Goal: Transaction & Acquisition: Purchase product/service

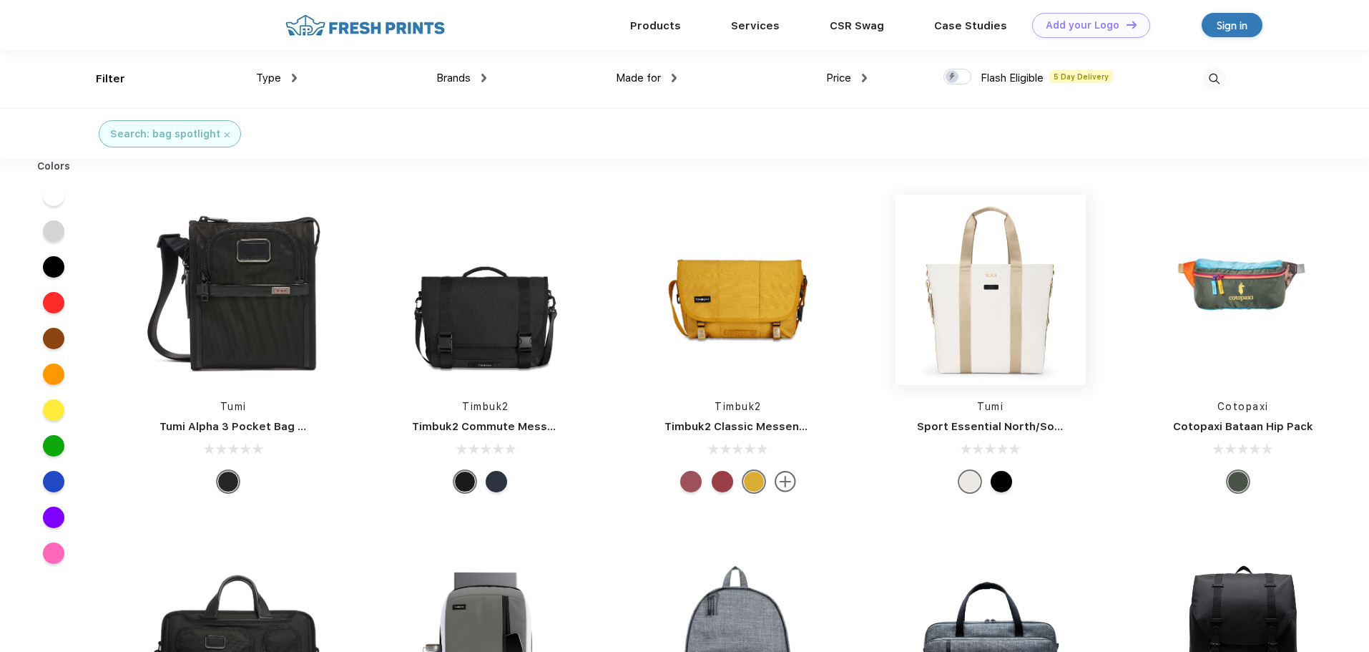
click at [994, 331] on img at bounding box center [991, 290] width 190 height 190
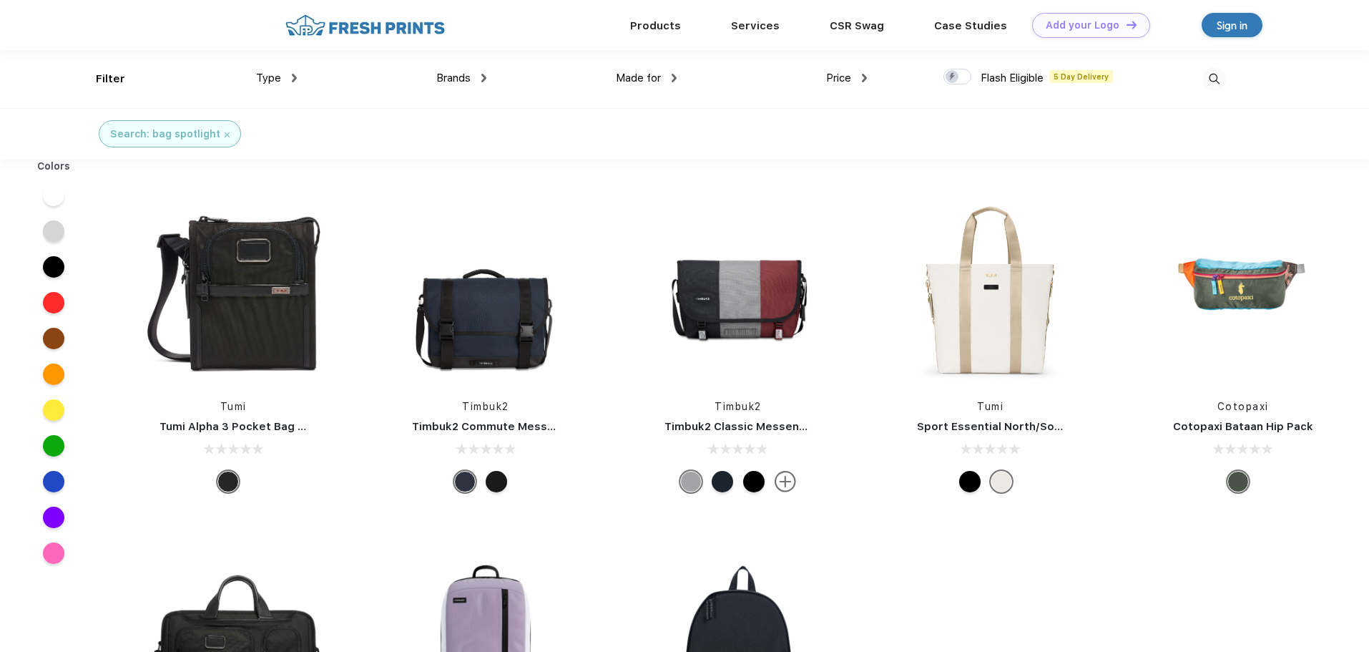
scroll to position [1, 0]
click at [283, 80] on div "Type" at bounding box center [276, 77] width 41 height 16
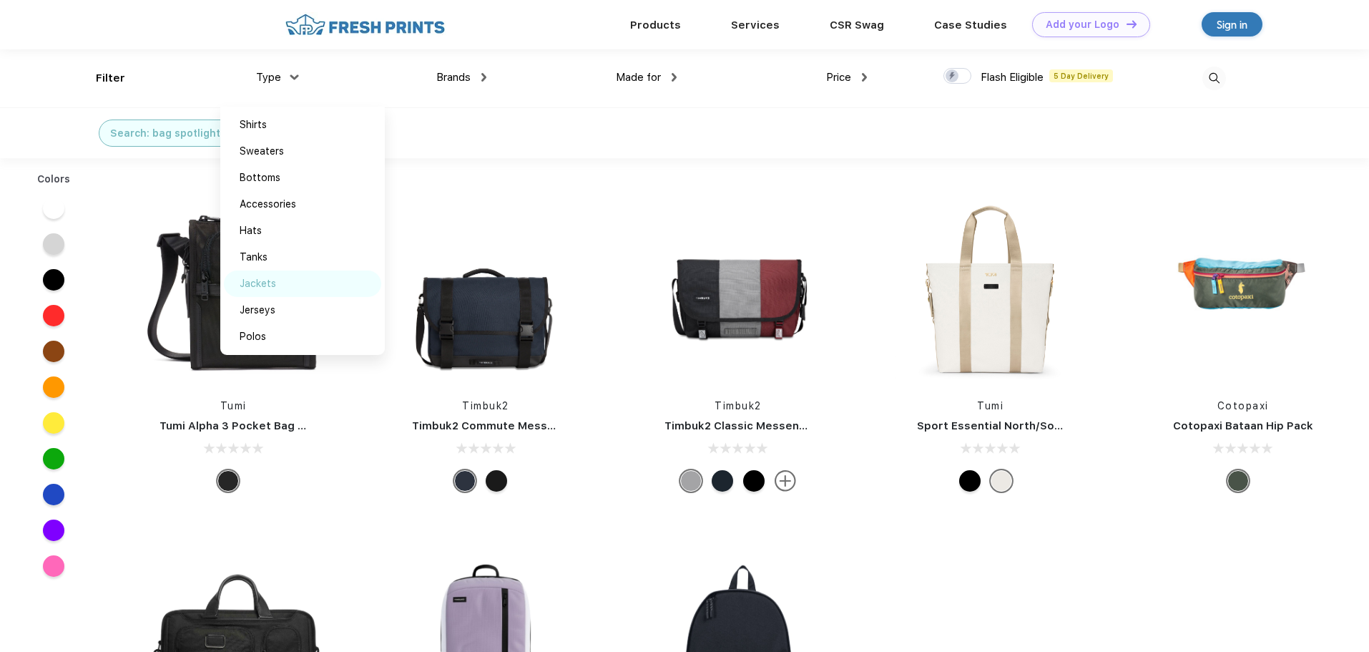
click at [268, 283] on div "Jackets" at bounding box center [258, 283] width 36 height 15
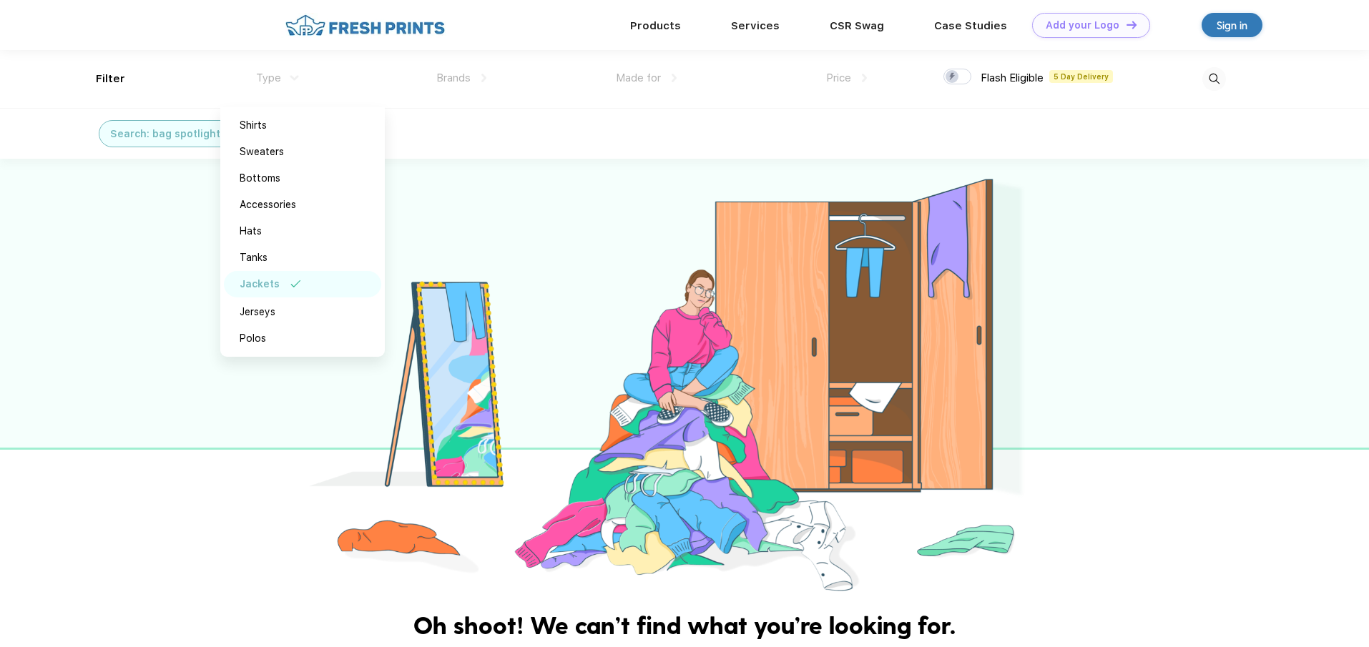
click at [285, 79] on div "Type" at bounding box center [276, 78] width 41 height 16
click at [267, 258] on div "Tanks" at bounding box center [254, 257] width 28 height 15
click at [269, 126] on div "Shirts" at bounding box center [302, 125] width 157 height 26
click at [530, 135] on div "Search: bag spotlight Jackets Tanks Shirts" at bounding box center [298, 134] width 619 height 50
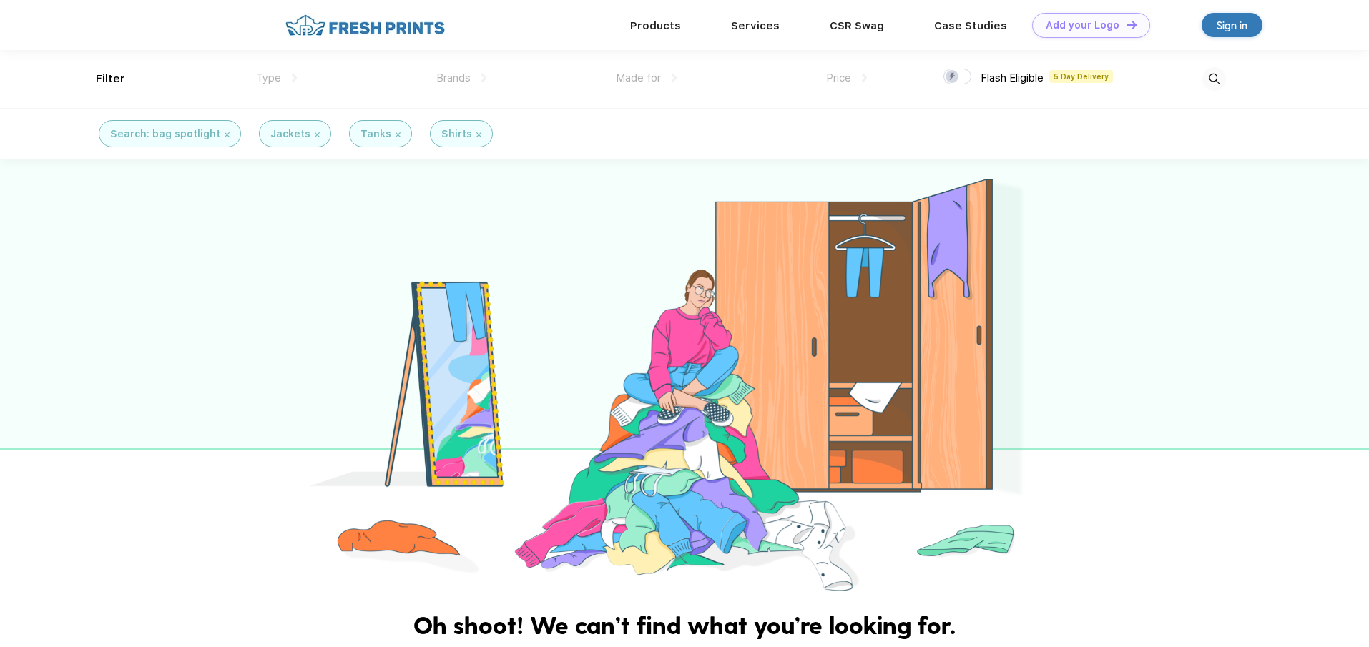
click at [1210, 74] on img at bounding box center [1215, 79] width 24 height 24
click at [1238, 23] on div "Sign in" at bounding box center [1232, 25] width 31 height 16
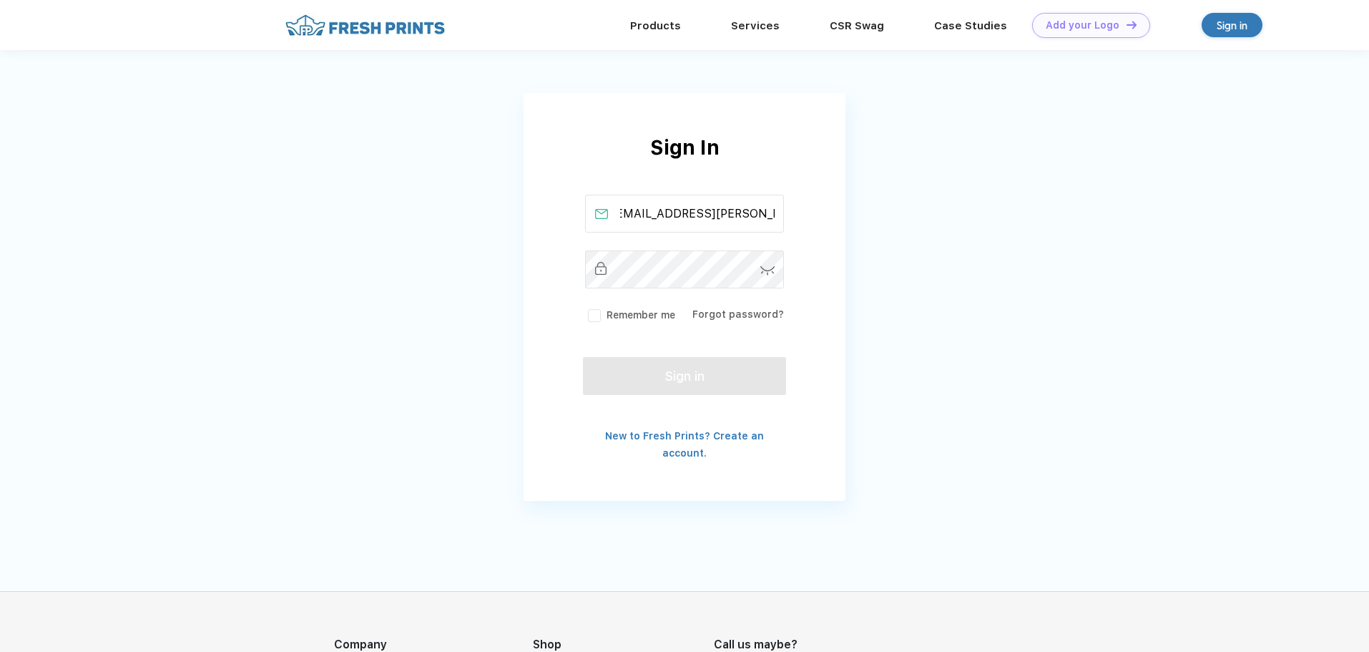
scroll to position [0, 15]
type input "[EMAIL_ADDRESS][PERSON_NAME][DOMAIN_NAME]"
click at [700, 381] on button "Sign in" at bounding box center [684, 373] width 203 height 38
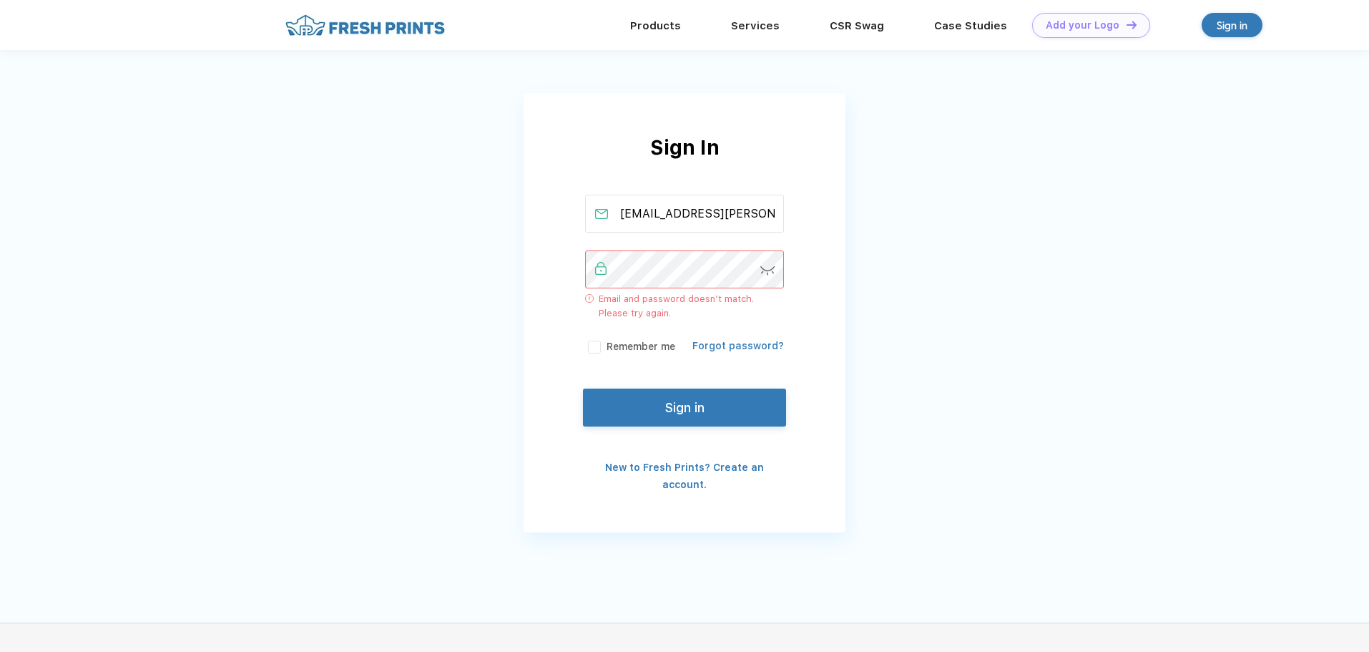
click at [753, 342] on link "Forgot password?" at bounding box center [739, 345] width 92 height 11
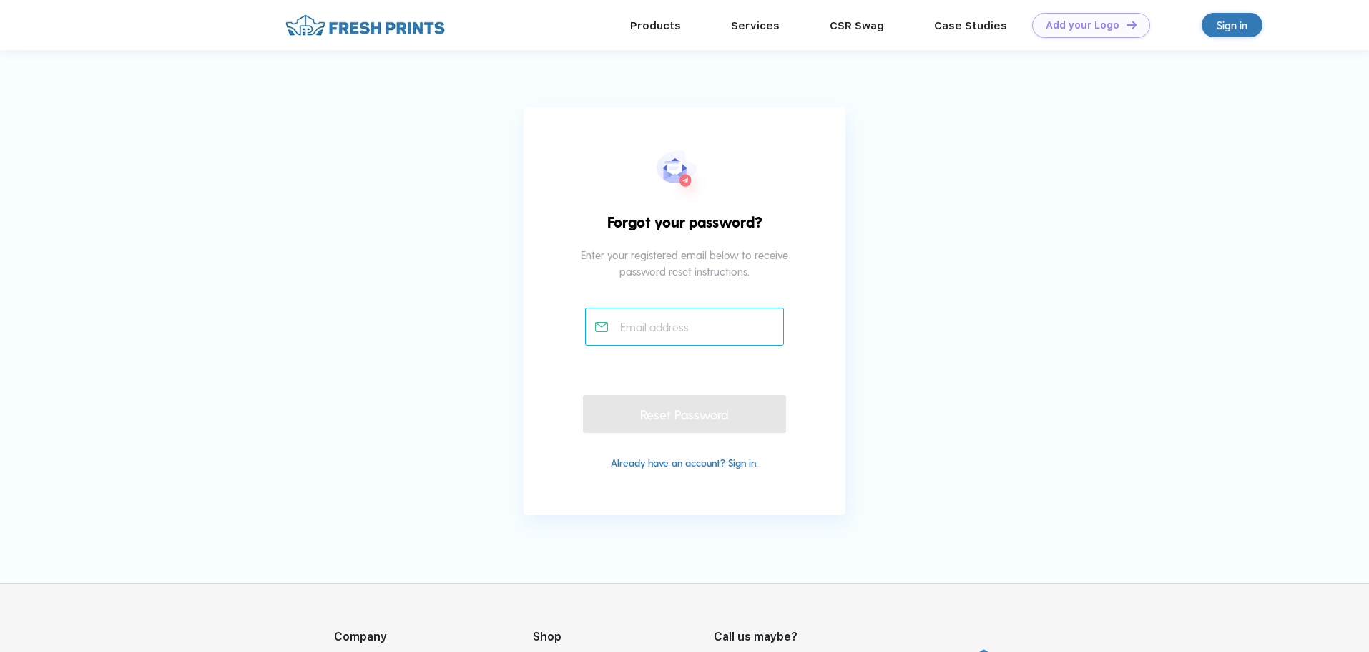
click at [713, 341] on input "text" at bounding box center [685, 327] width 200 height 38
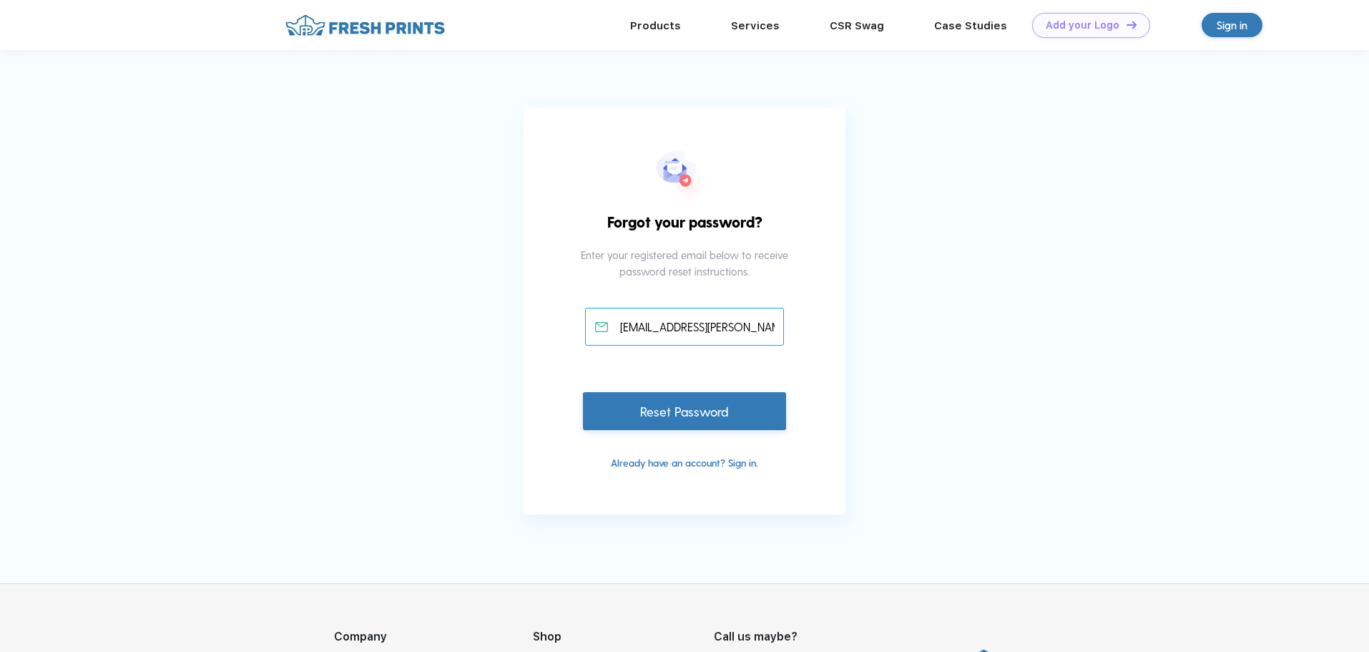
type input "[EMAIL_ADDRESS][PERSON_NAME][DOMAIN_NAME]"
click at [688, 410] on div "Reset Password" at bounding box center [684, 411] width 203 height 38
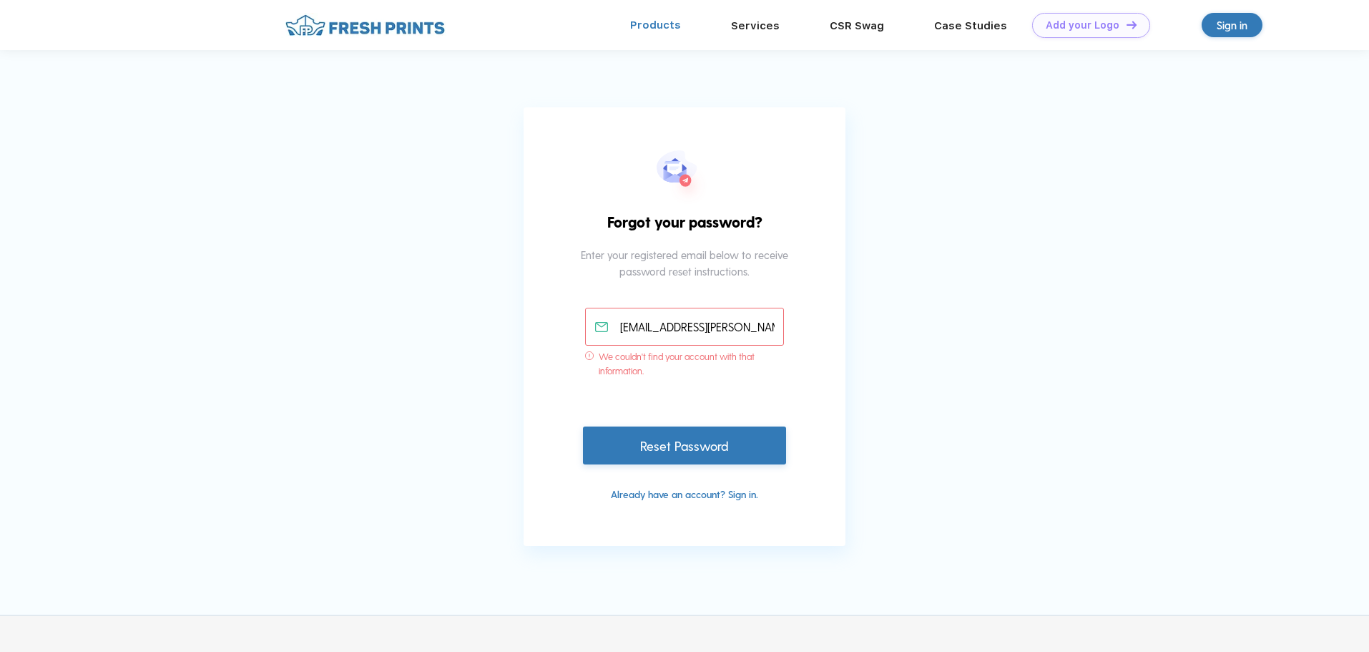
click at [661, 25] on link "Products" at bounding box center [655, 25] width 51 height 13
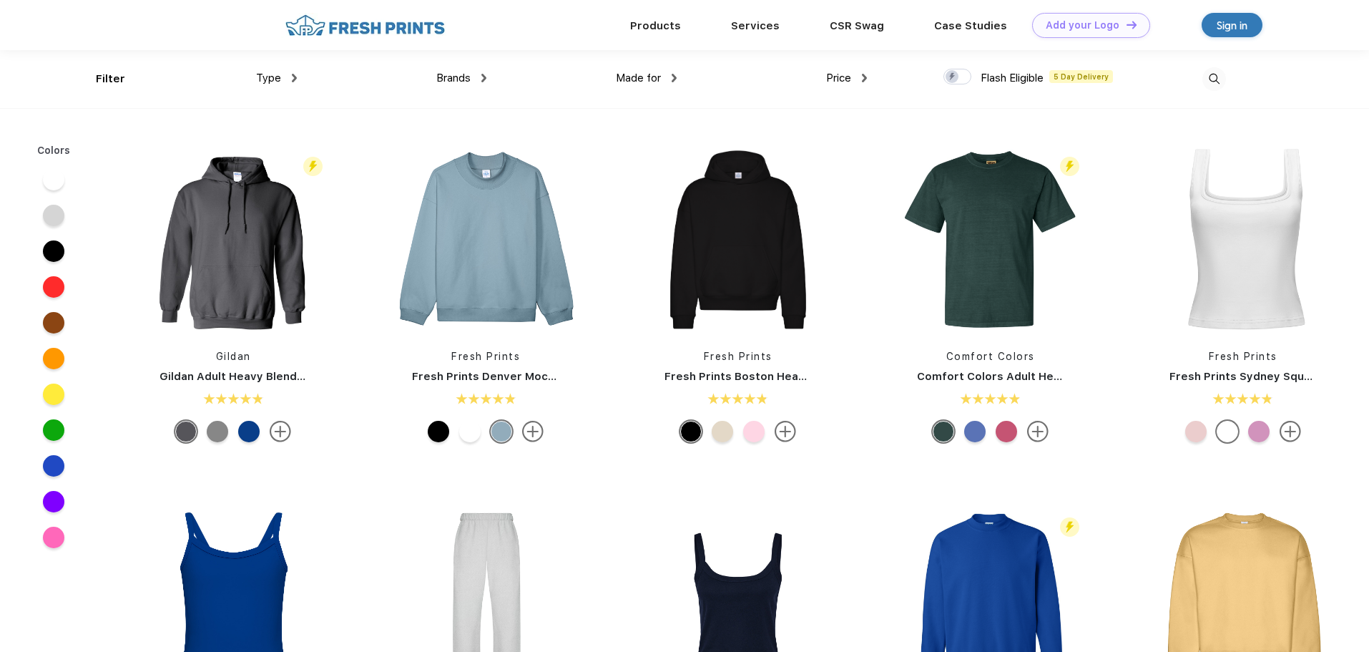
click at [292, 78] on img at bounding box center [294, 78] width 5 height 9
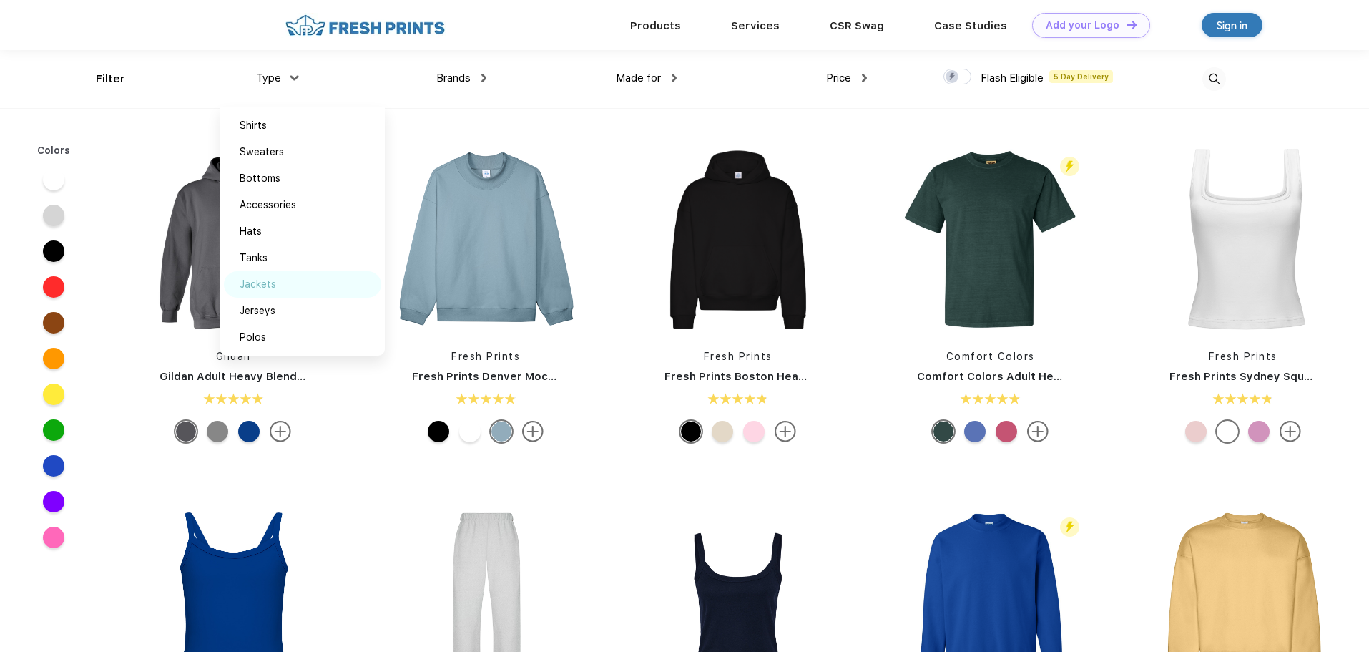
click at [266, 283] on div "Jackets" at bounding box center [258, 284] width 36 height 15
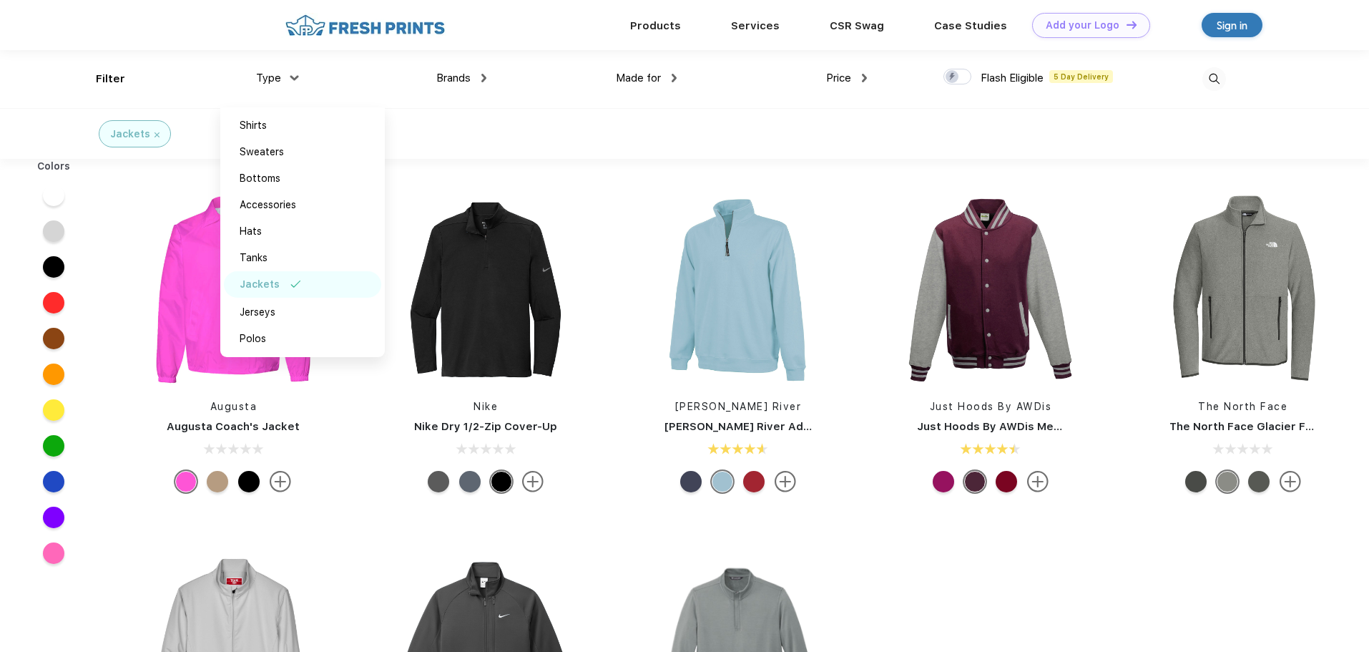
click at [527, 122] on div "Jackets" at bounding box center [684, 133] width 1369 height 51
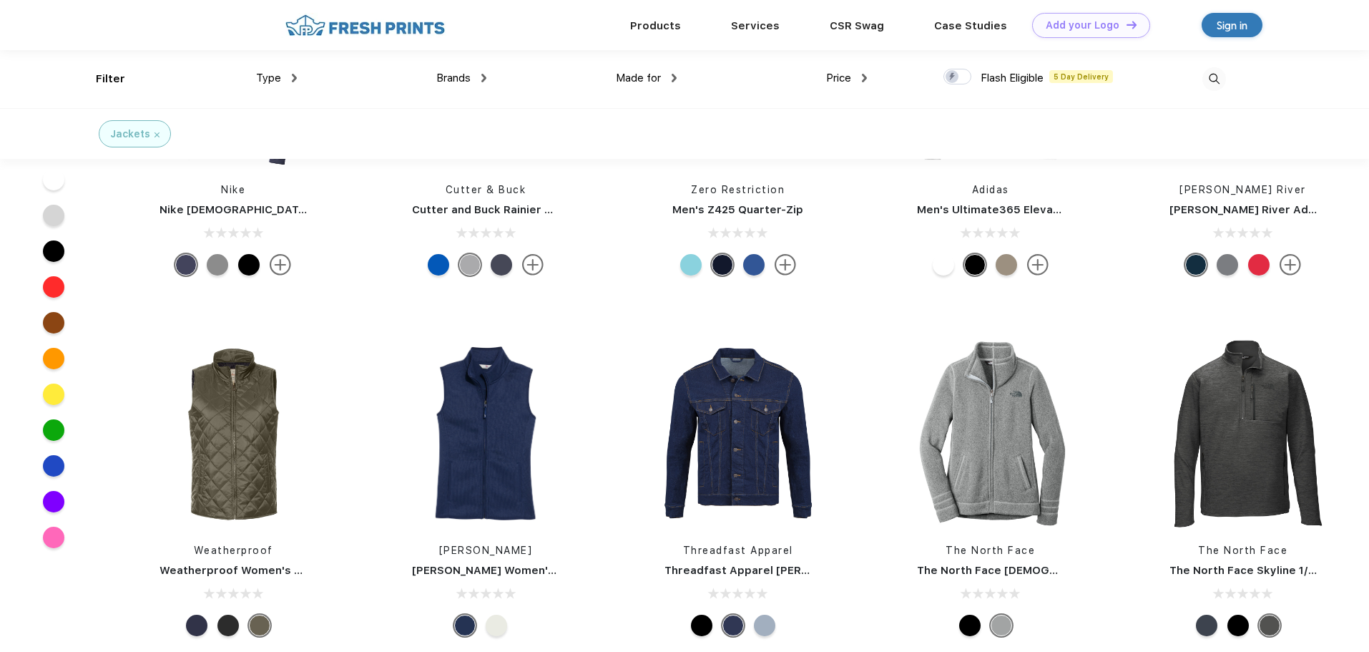
scroll to position [1431, 0]
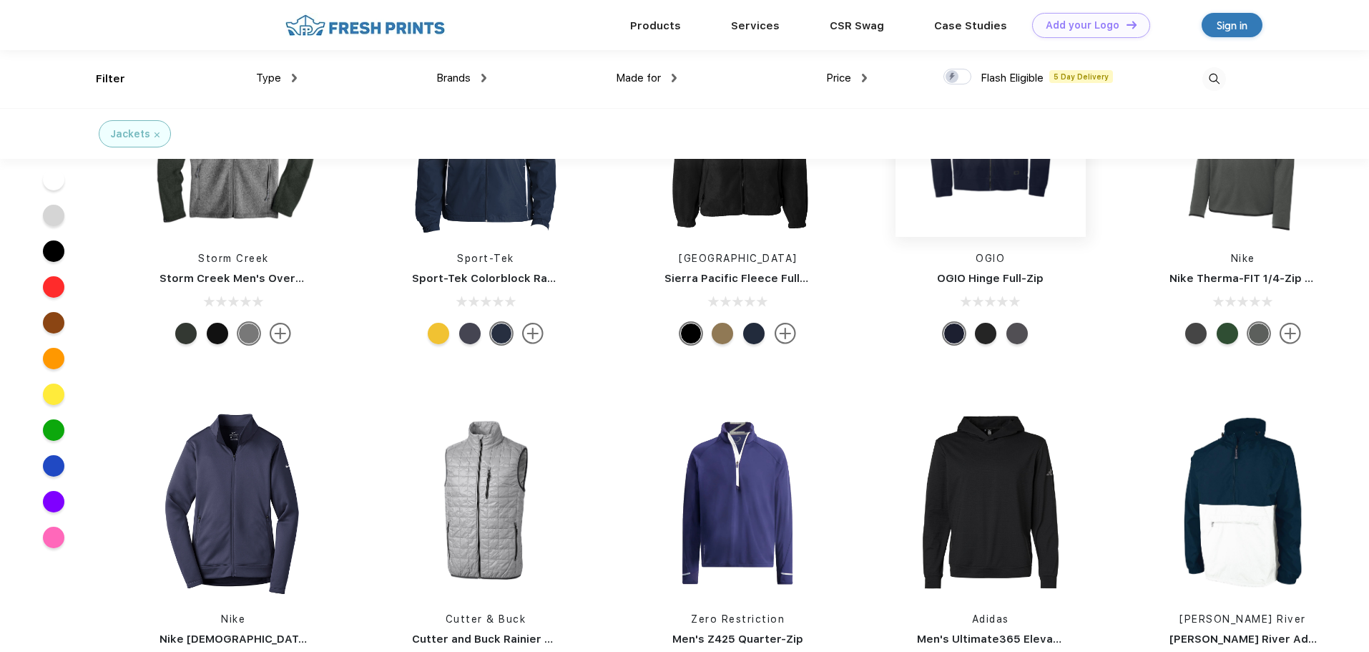
click at [1005, 175] on img at bounding box center [991, 142] width 190 height 190
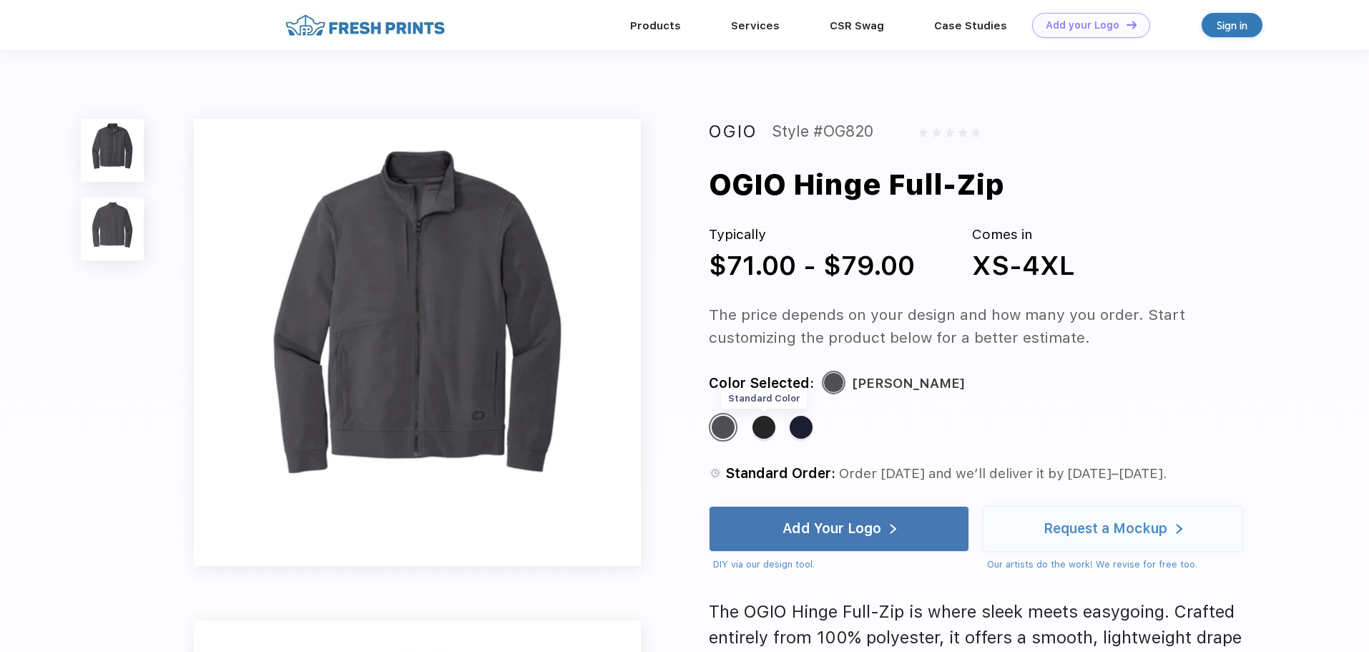
click at [761, 427] on div "Standard Color" at bounding box center [764, 427] width 23 height 23
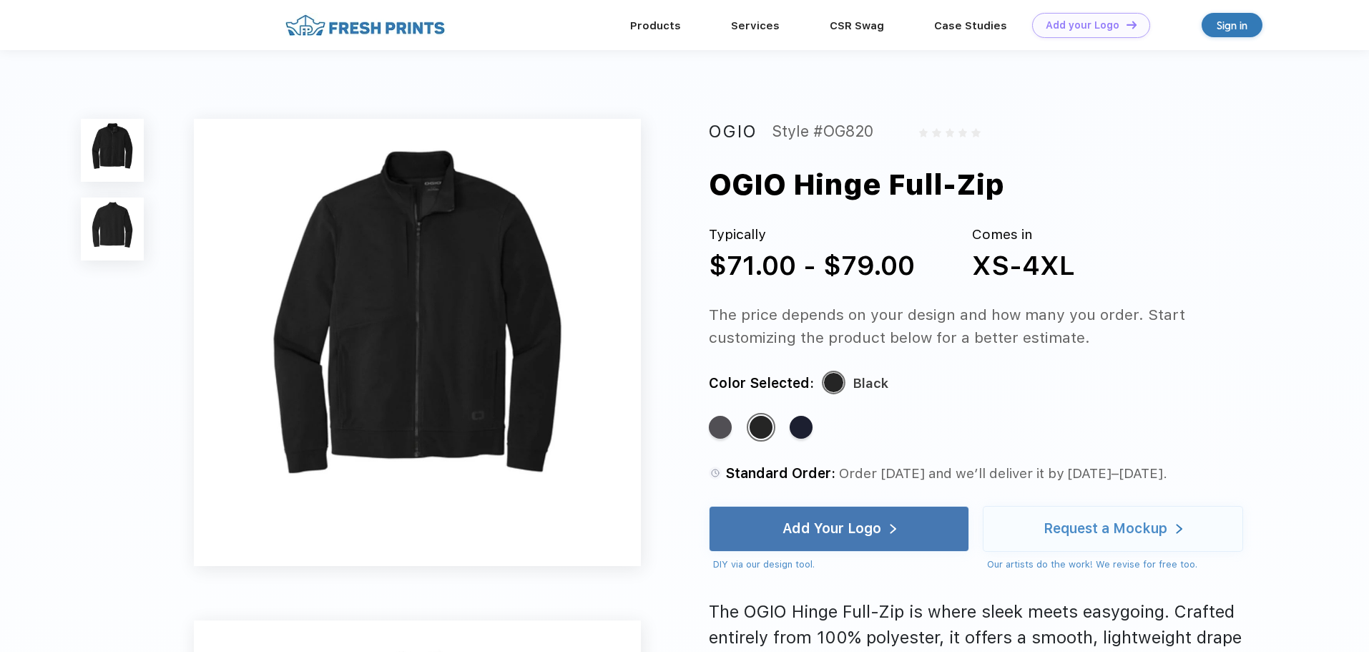
click at [109, 230] on img at bounding box center [112, 228] width 63 height 63
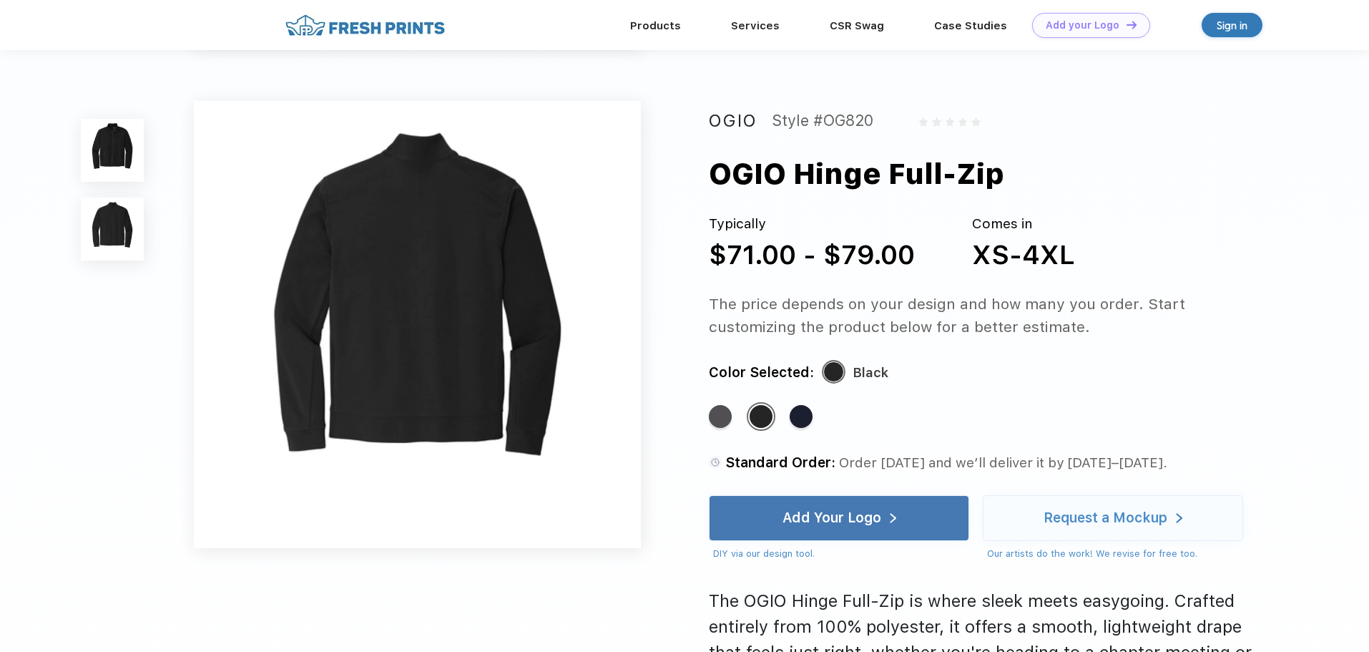
scroll to position [473, 0]
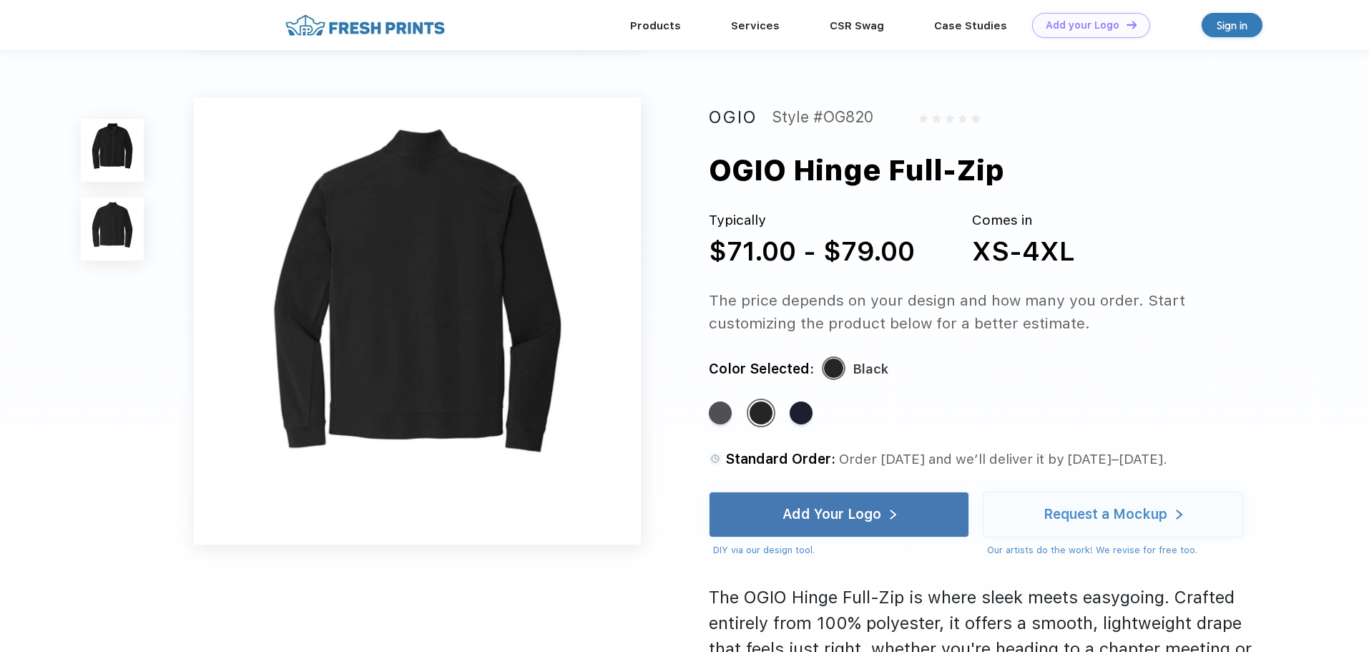
click at [107, 154] on img at bounding box center [112, 150] width 63 height 63
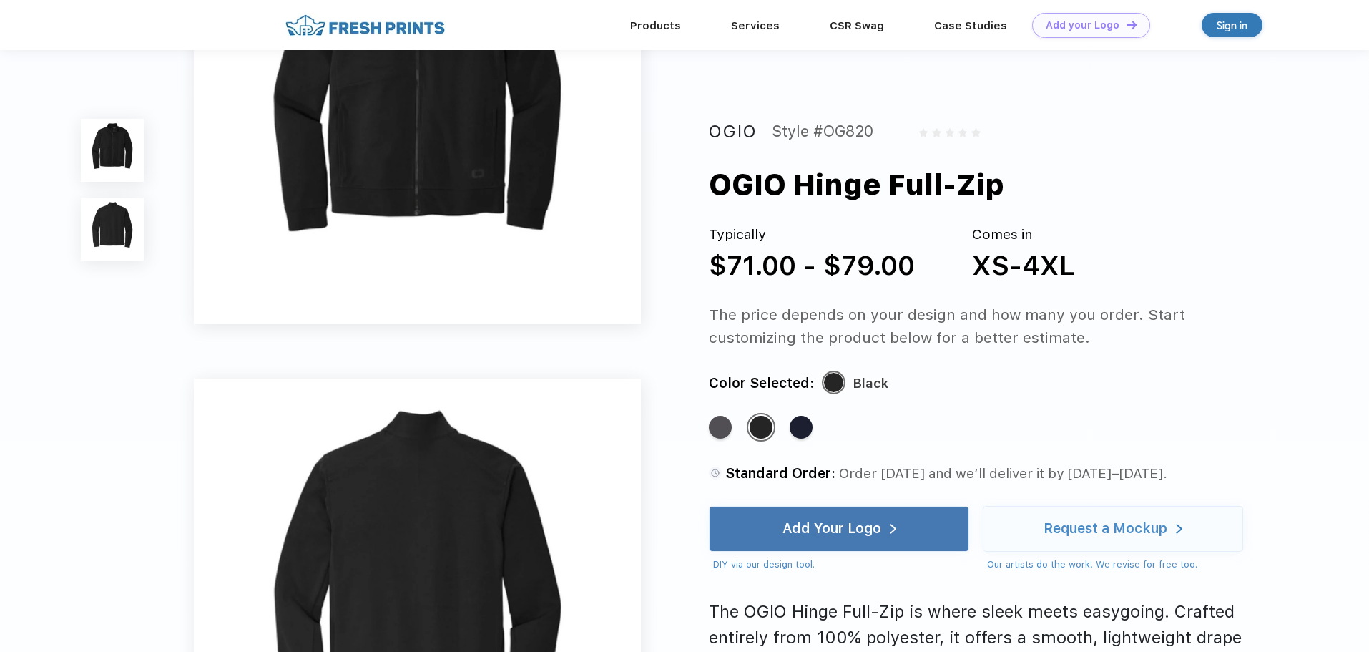
scroll to position [286, 0]
